Goal: Information Seeking & Learning: Learn about a topic

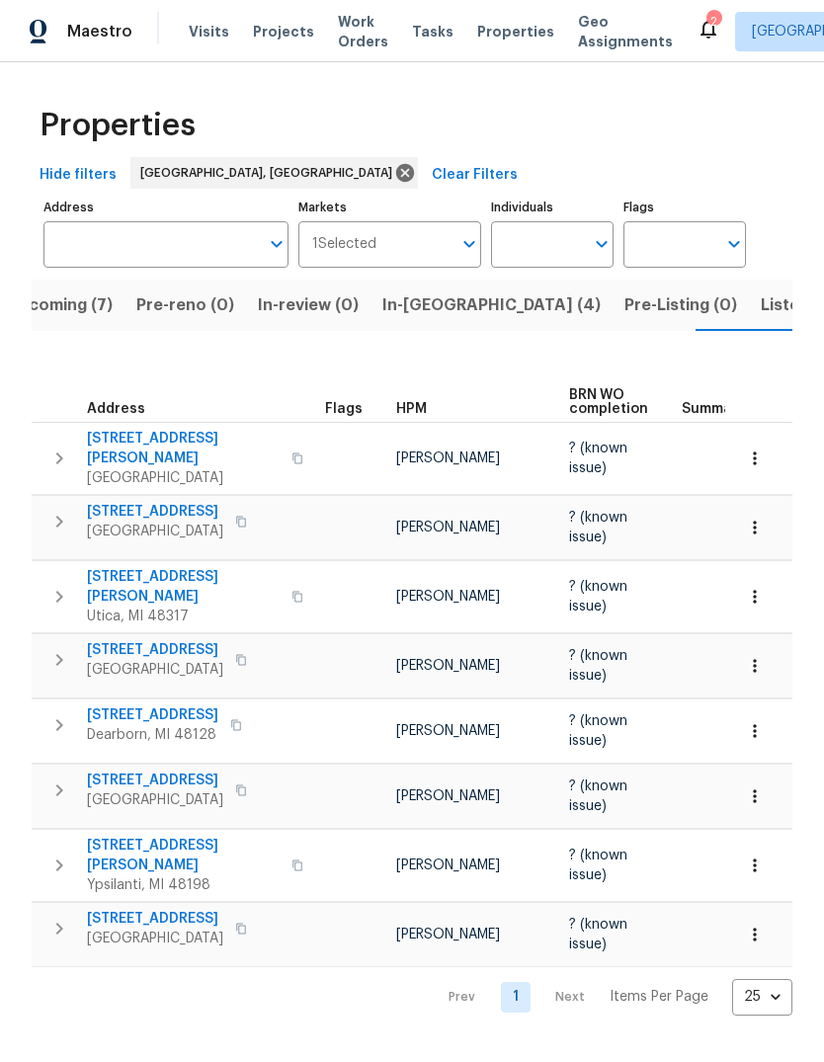
scroll to position [0, 38]
click at [760, 313] on span "Listed (14)" at bounding box center [801, 306] width 83 height 28
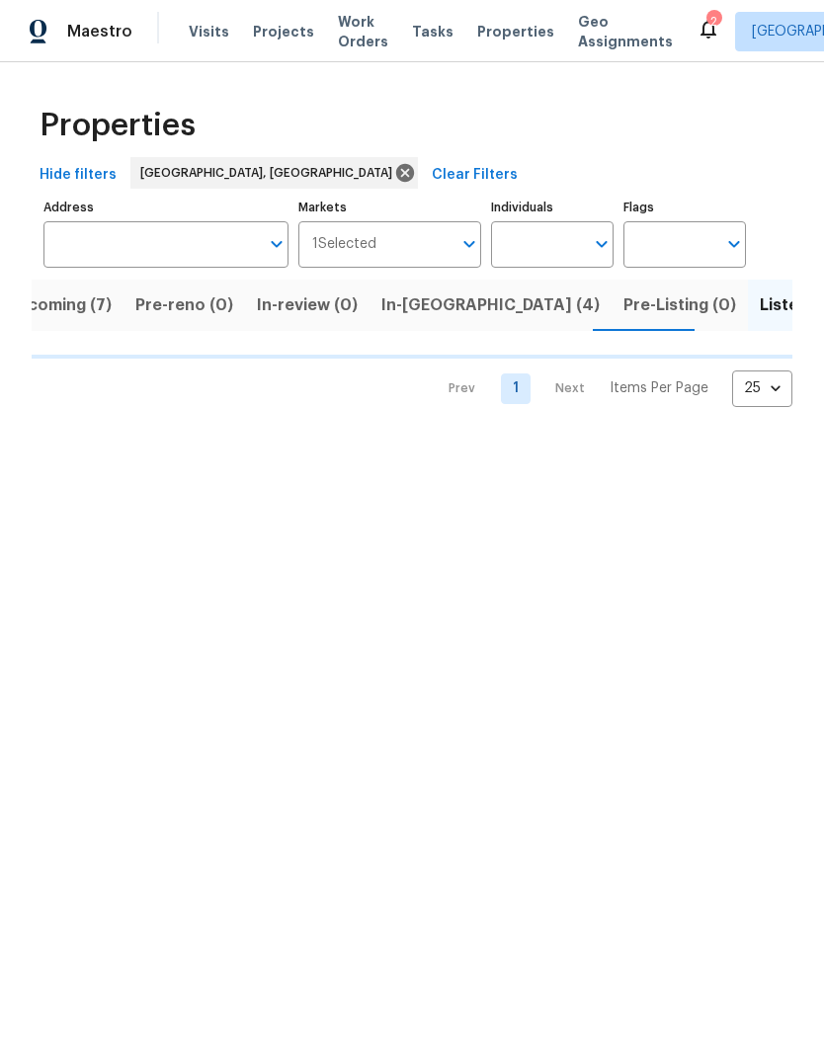
click at [416, 307] on span "In-[GEOGRAPHIC_DATA] (4)" at bounding box center [490, 306] width 218 height 28
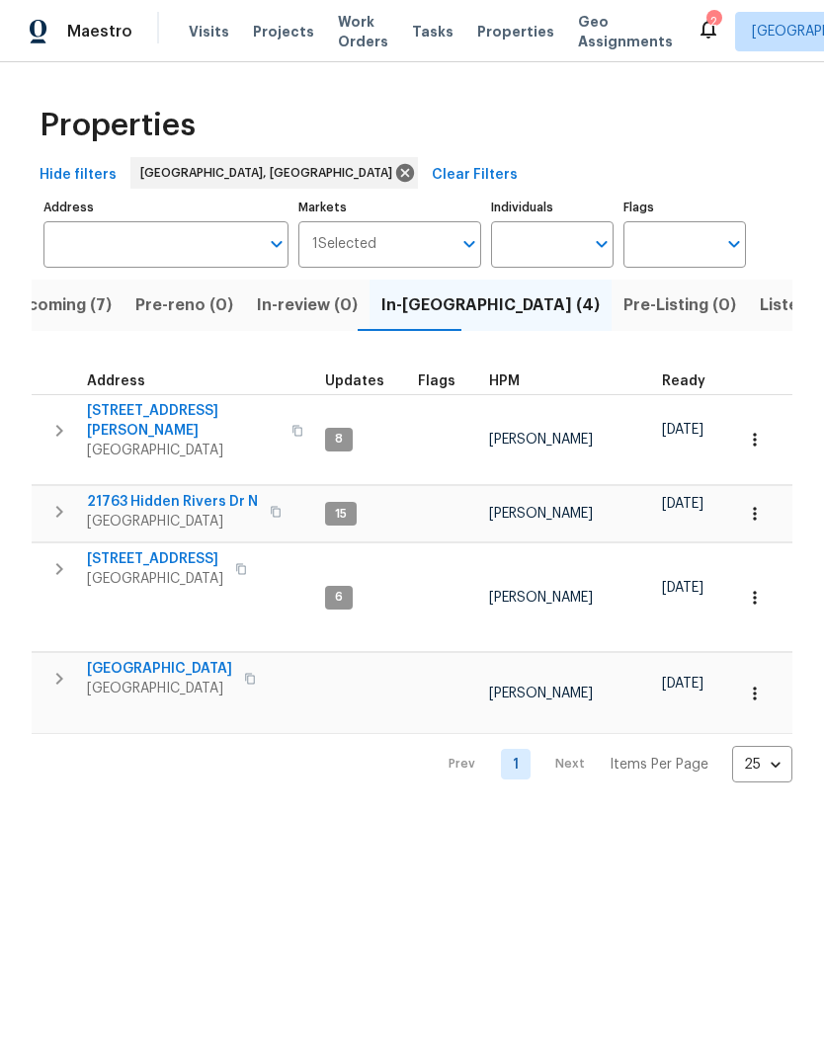
click at [159, 441] on span "[GEOGRAPHIC_DATA]" at bounding box center [183, 451] width 193 height 20
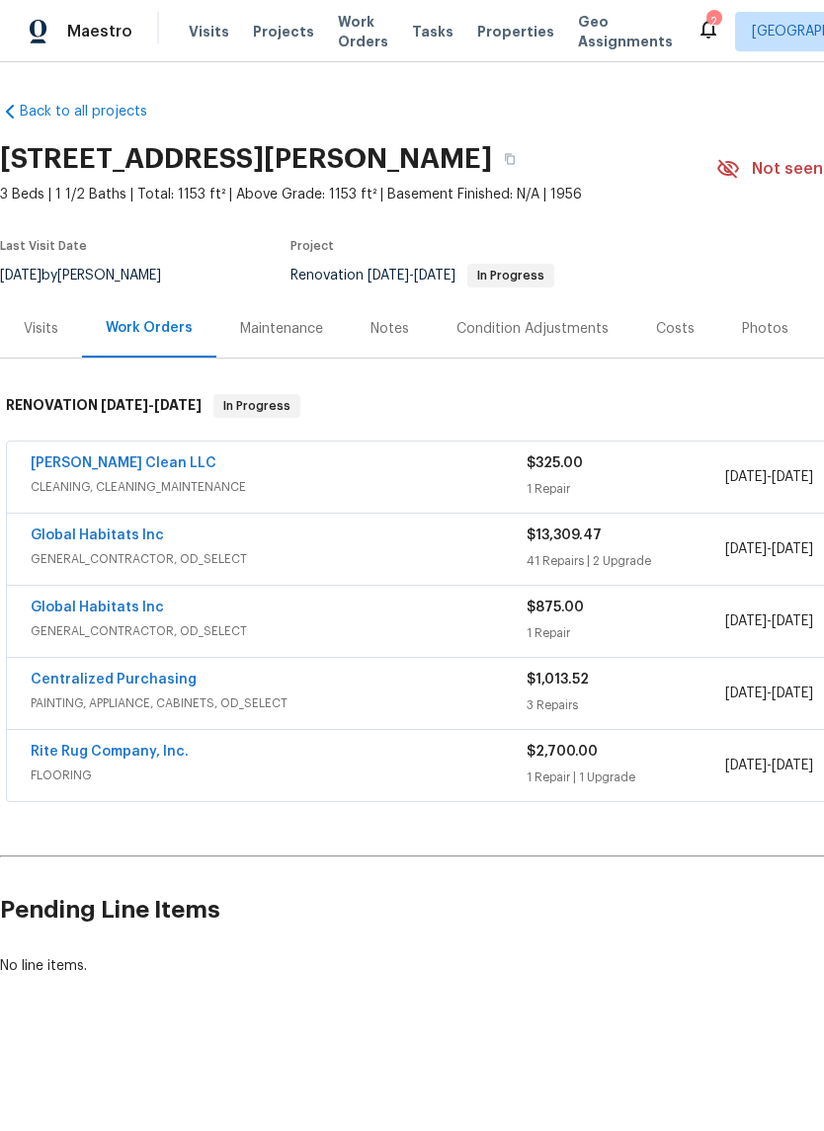
click at [677, 335] on div "Costs" at bounding box center [675, 329] width 39 height 20
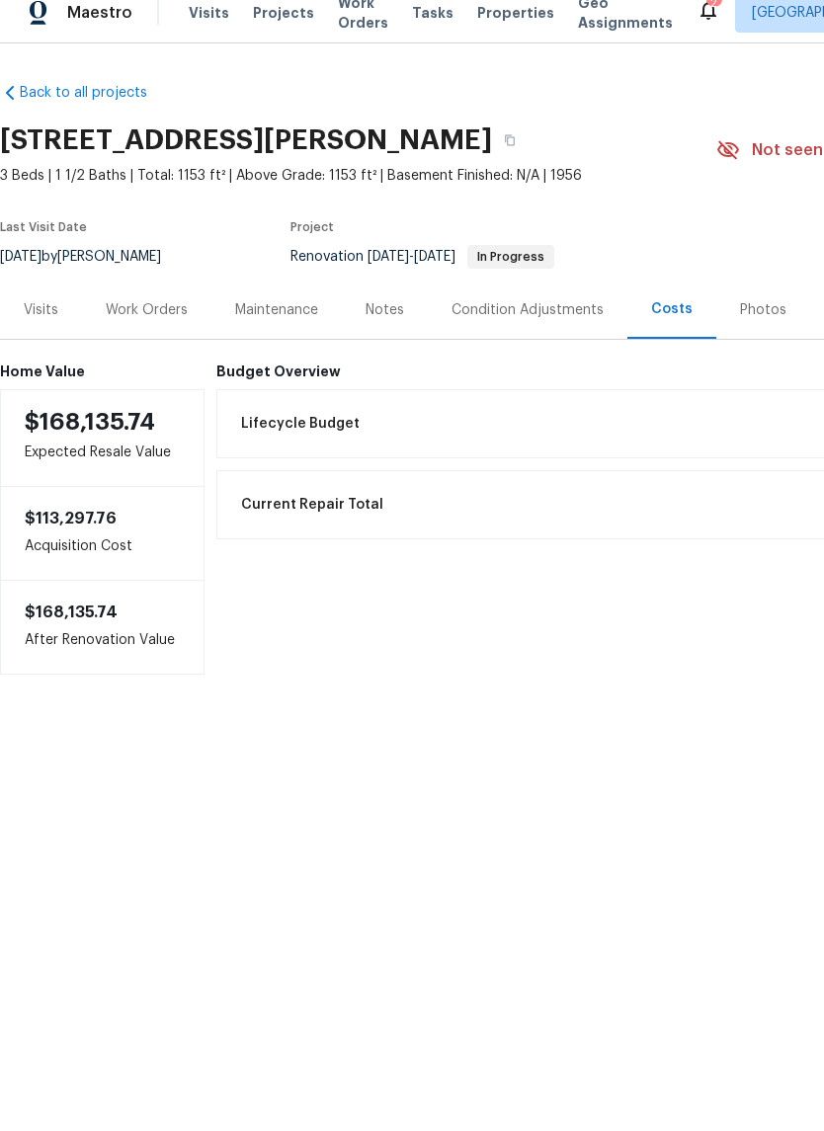
click at [132, 319] on div "Work Orders" at bounding box center [147, 329] width 82 height 20
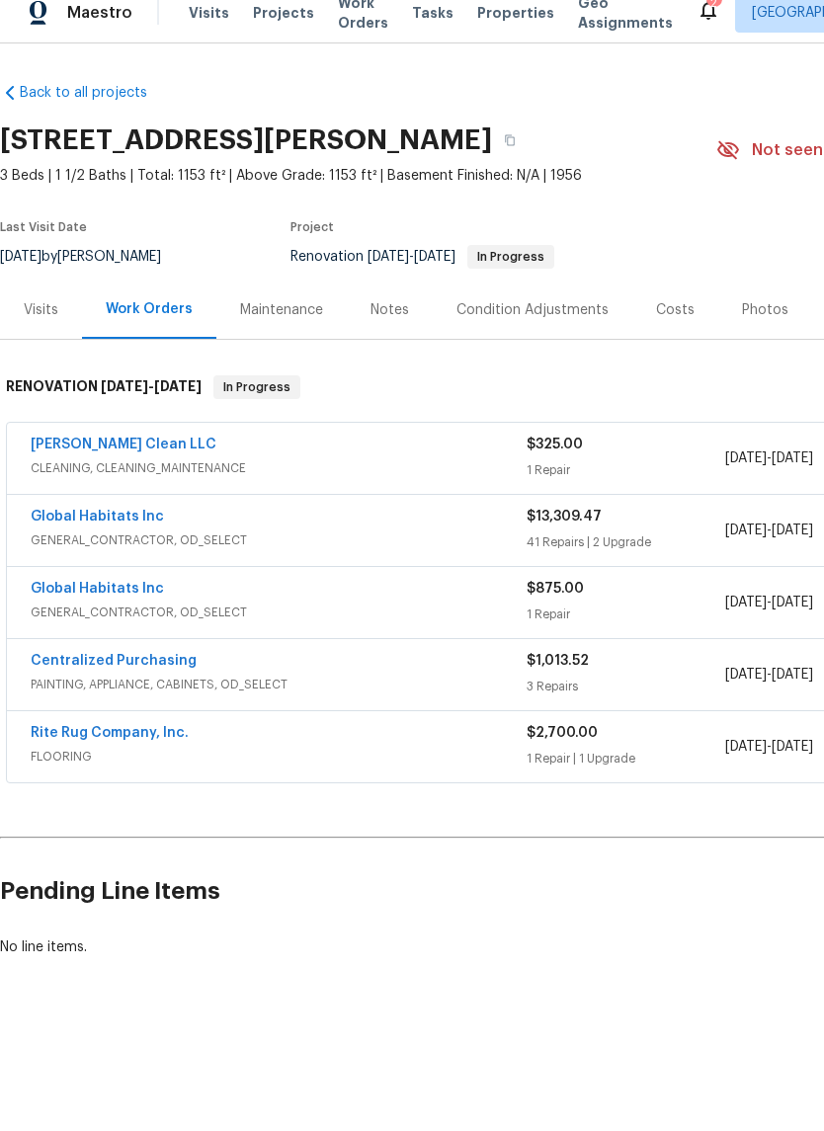
click at [380, 319] on div "Notes" at bounding box center [390, 329] width 39 height 20
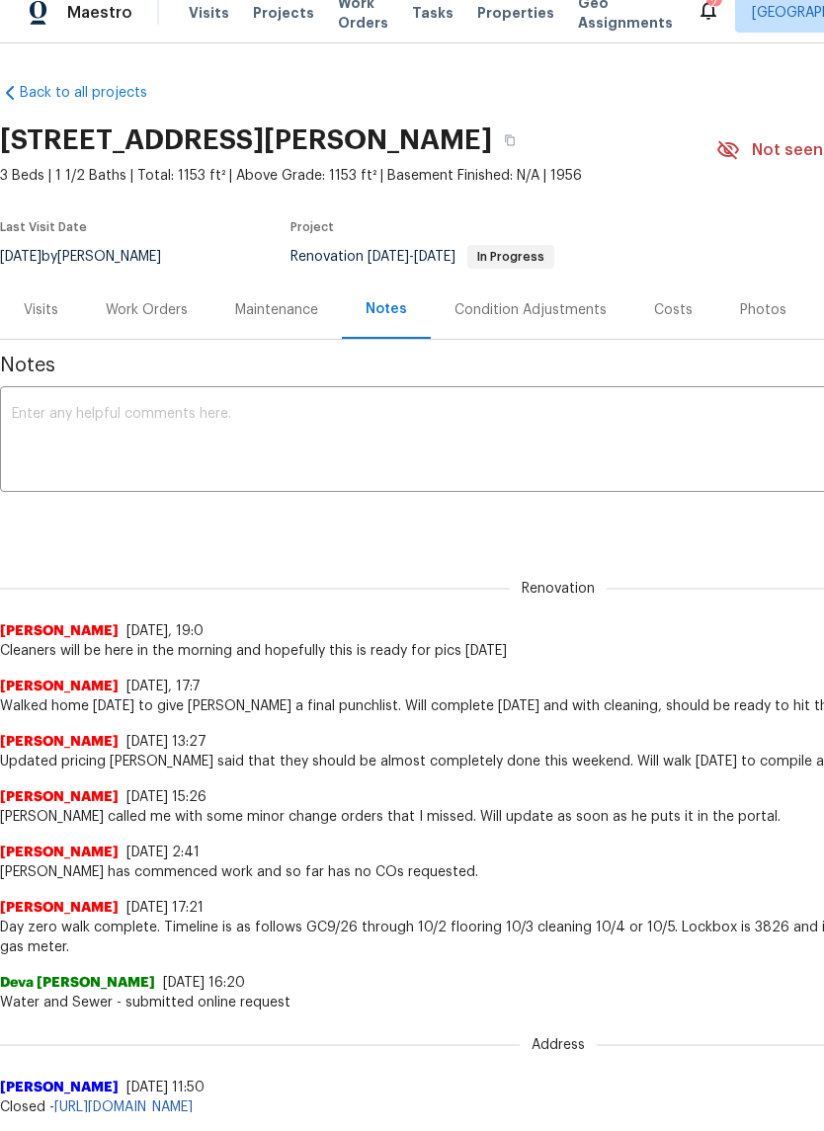
click at [150, 319] on div "Work Orders" at bounding box center [147, 329] width 82 height 20
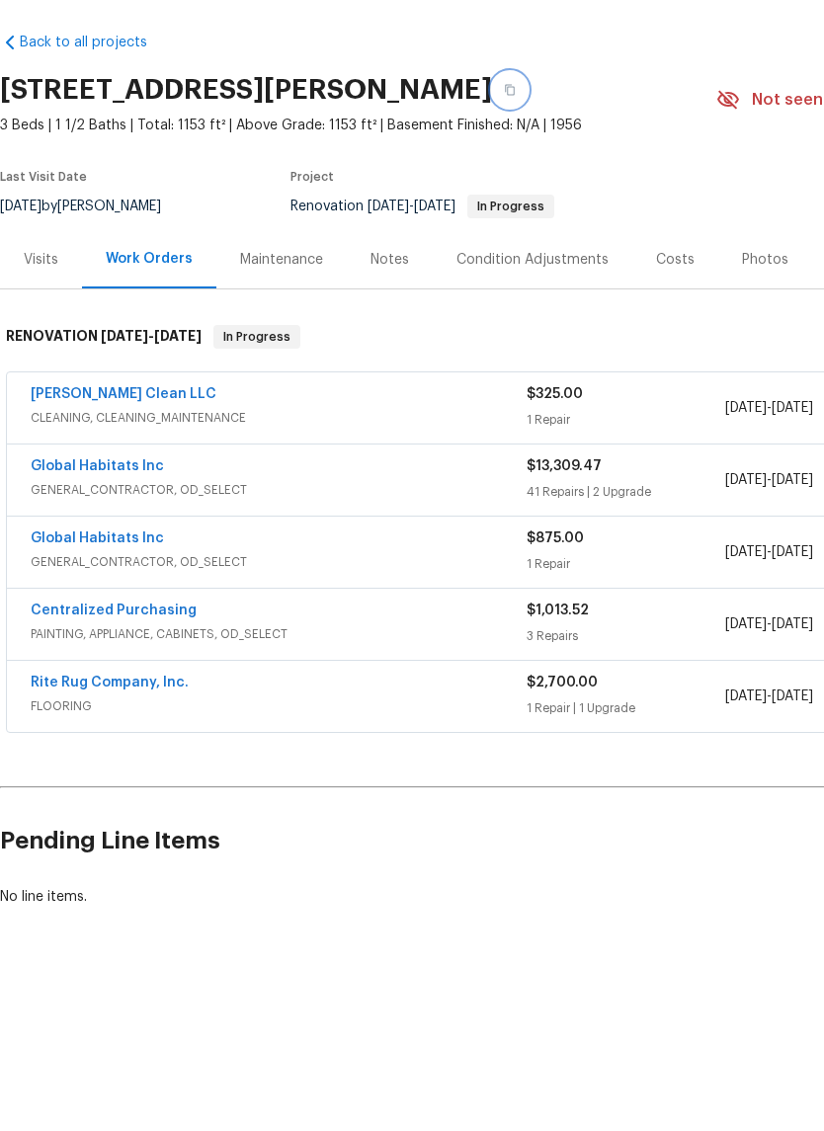
click at [515, 154] on icon "button" at bounding box center [510, 159] width 10 height 11
click at [516, 153] on icon "button" at bounding box center [510, 159] width 12 height 12
click at [822, 865] on h2 "Pending Line Items" at bounding box center [497, 911] width 995 height 92
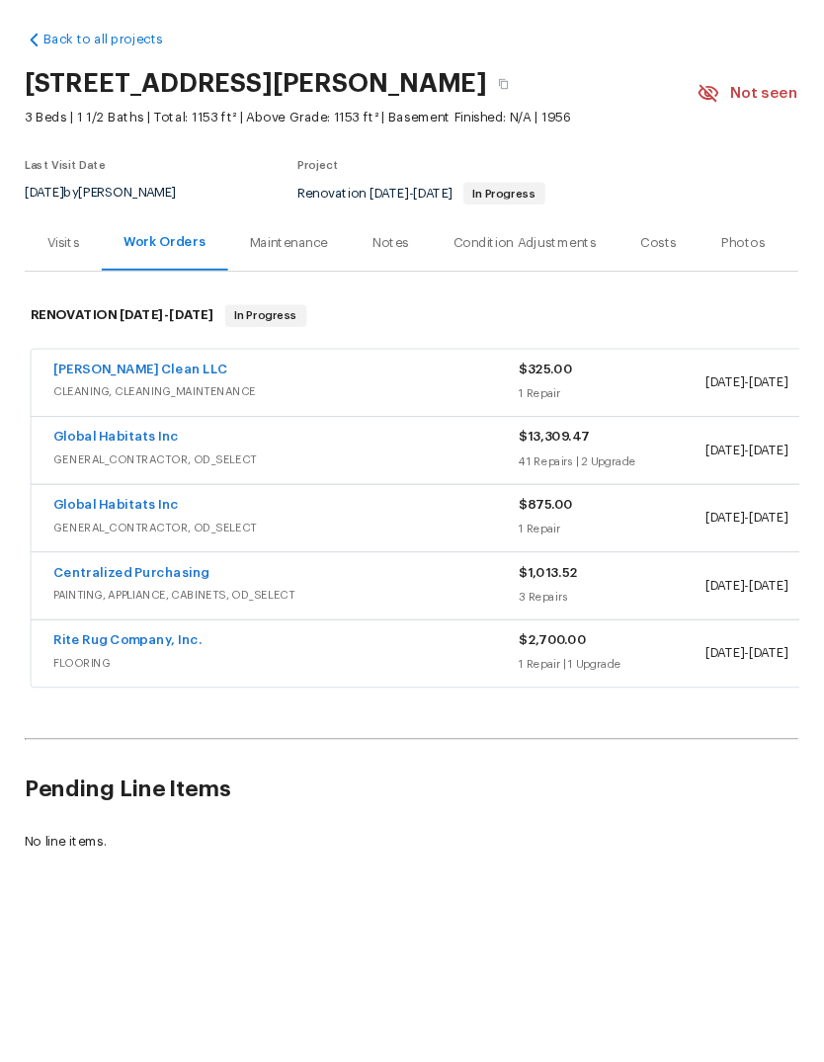
scroll to position [44, 0]
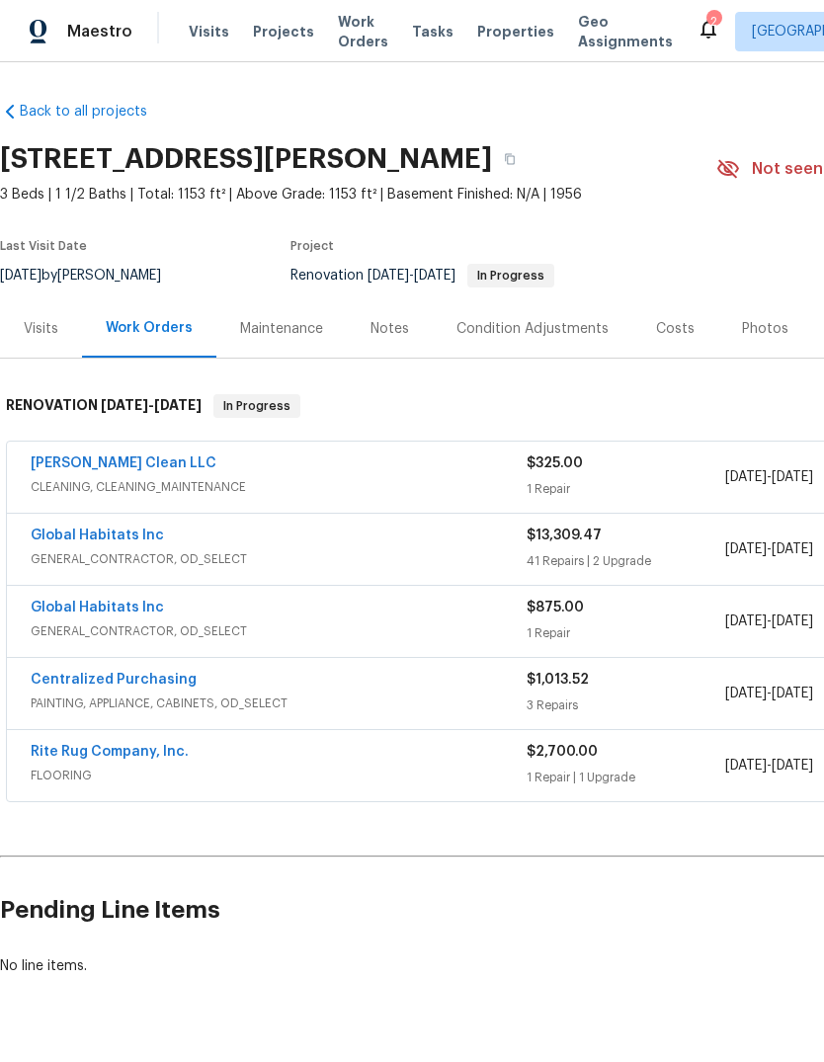
click at [392, 1055] on div "Back to all projects 23785 Wilmot Ave, Eastpointe, MI 48021 3 Beds | 1 1/2 Bath…" at bounding box center [412, 562] width 824 height 1000
click at [757, 319] on div "Photos" at bounding box center [765, 329] width 46 height 20
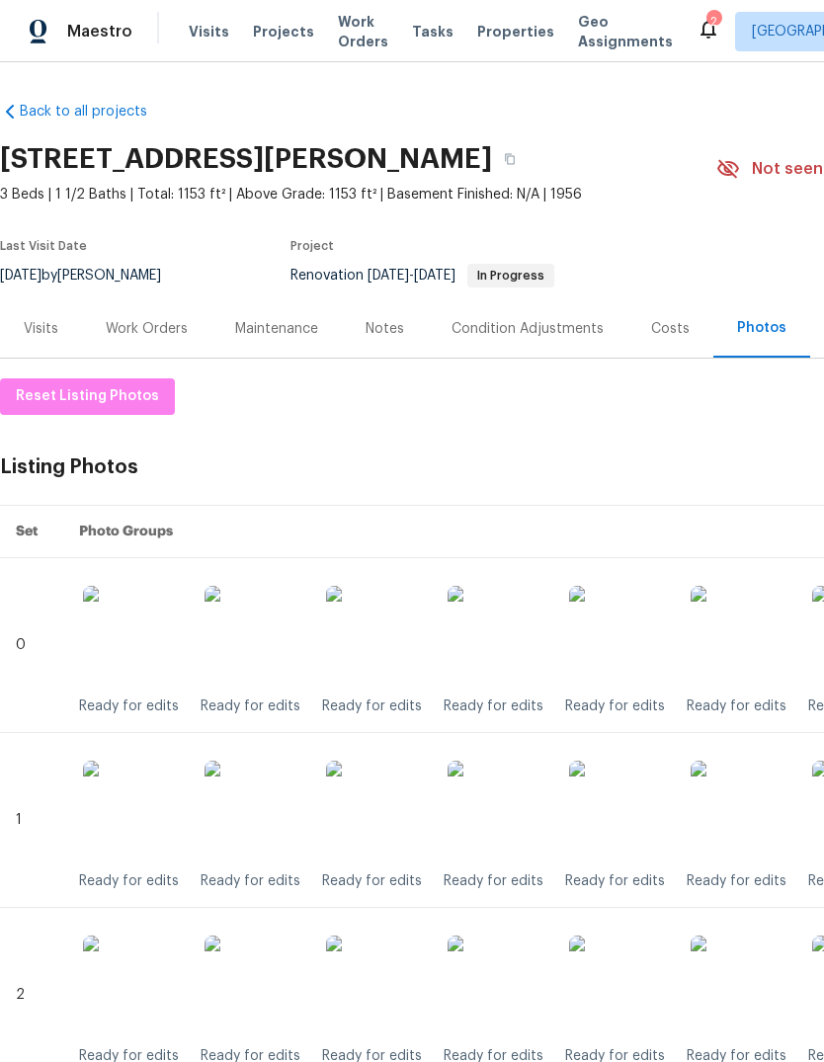
click at [172, 333] on div "Work Orders" at bounding box center [147, 329] width 82 height 20
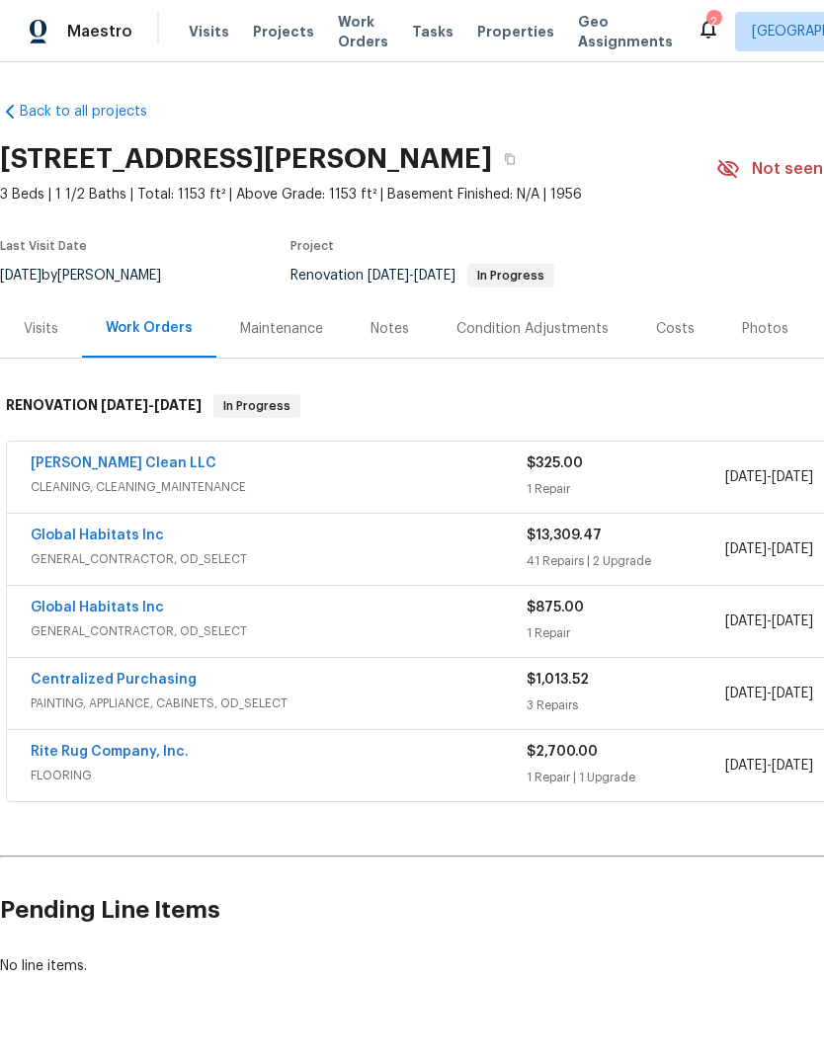
click at [631, 392] on div "RENOVATION 9/26/25 - 10/5/25 In Progress" at bounding box center [558, 406] width 1117 height 63
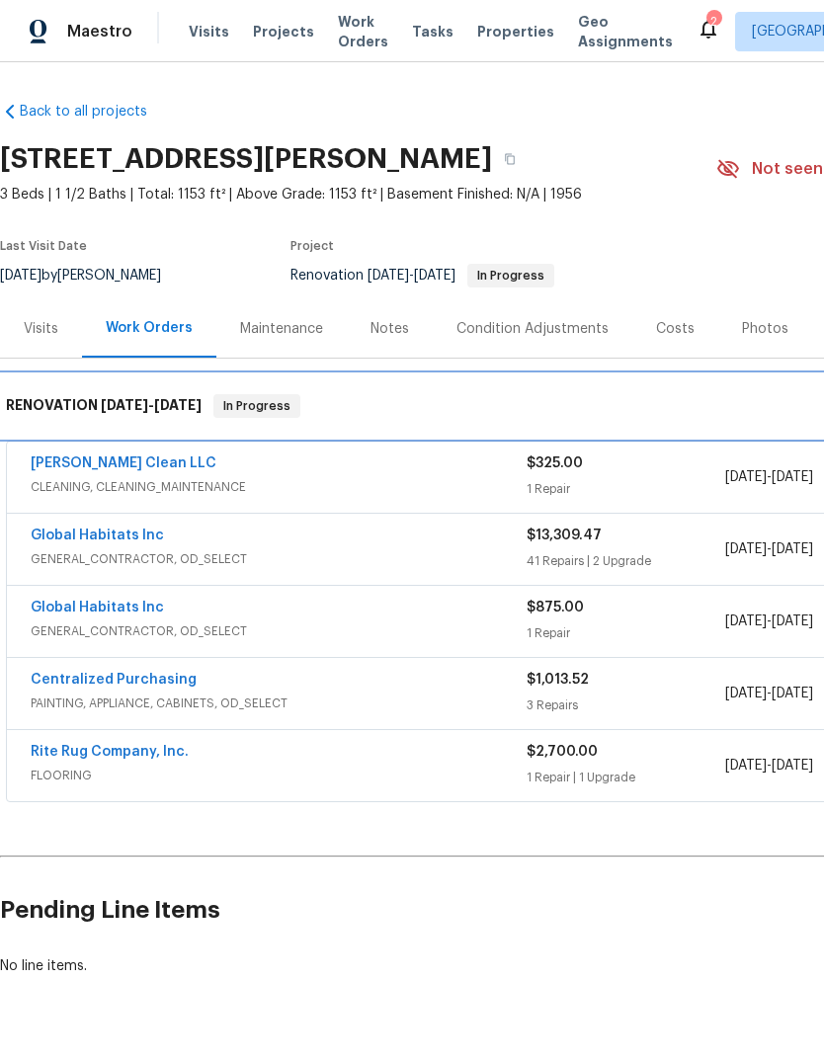
scroll to position [47, 0]
